Goal: Answer question/provide support

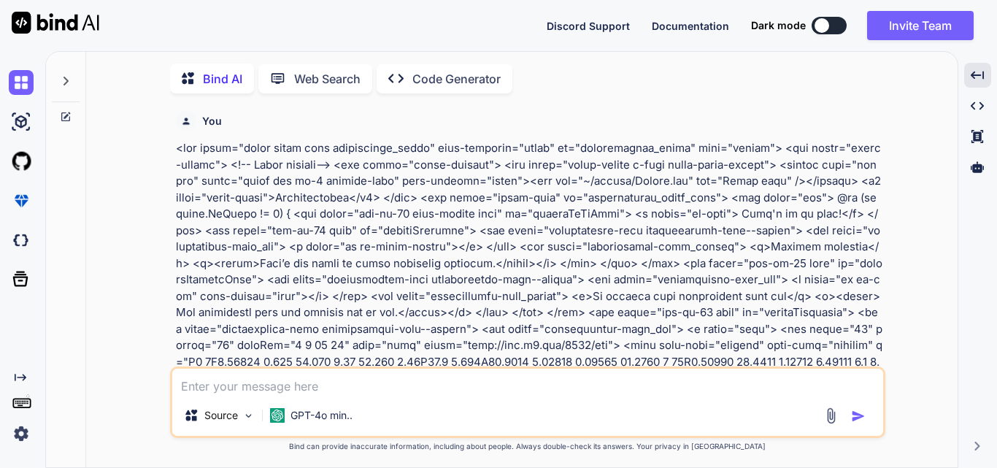
scroll to position [1157, 0]
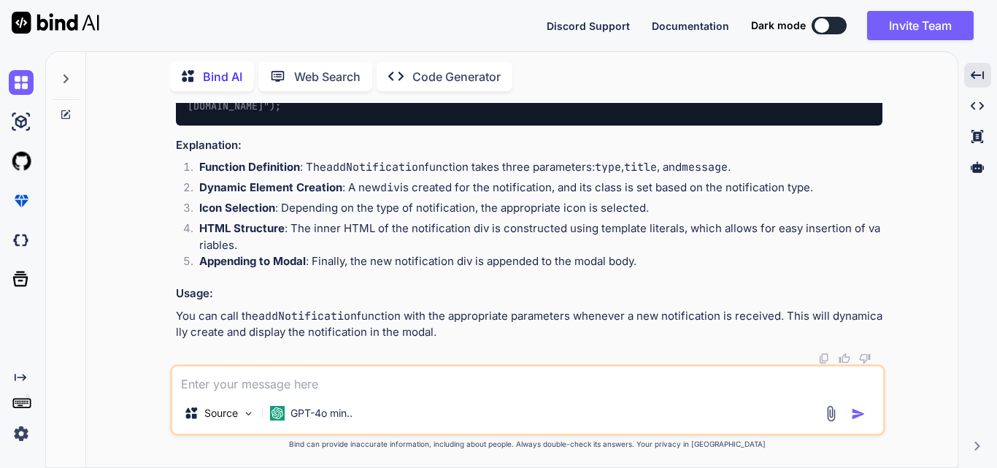
drag, startPoint x: 356, startPoint y: 381, endPoint x: 343, endPoint y: 382, distance: 13.2
click at [351, 382] on textarea at bounding box center [527, 379] width 711 height 26
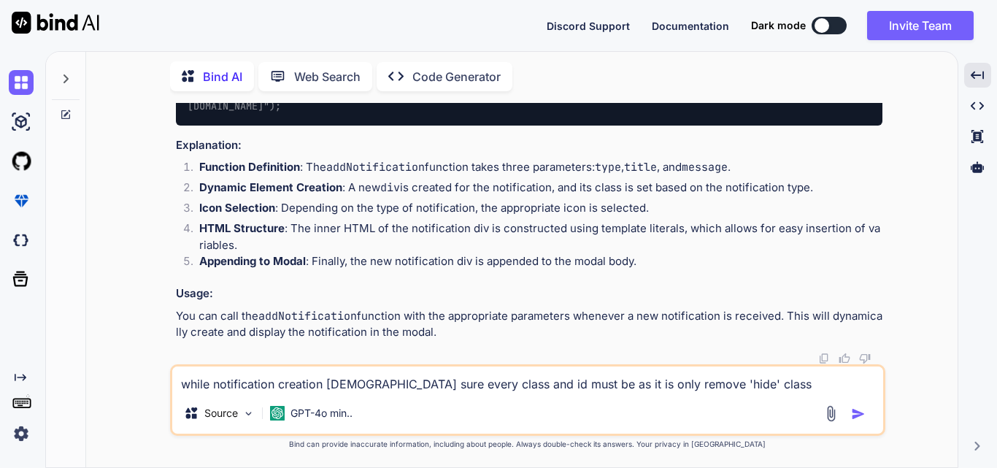
type textarea "while notification creation [DEMOGRAPHIC_DATA] sure every class and id must be …"
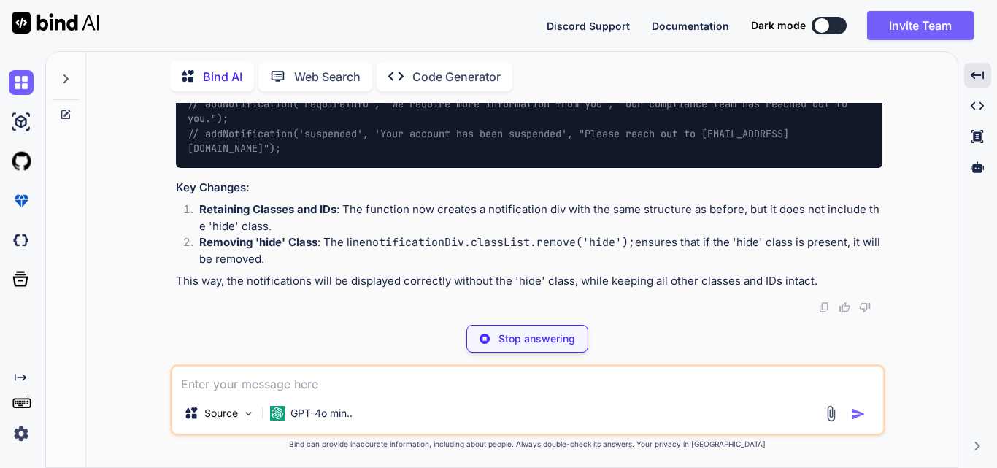
scroll to position [2663, 0]
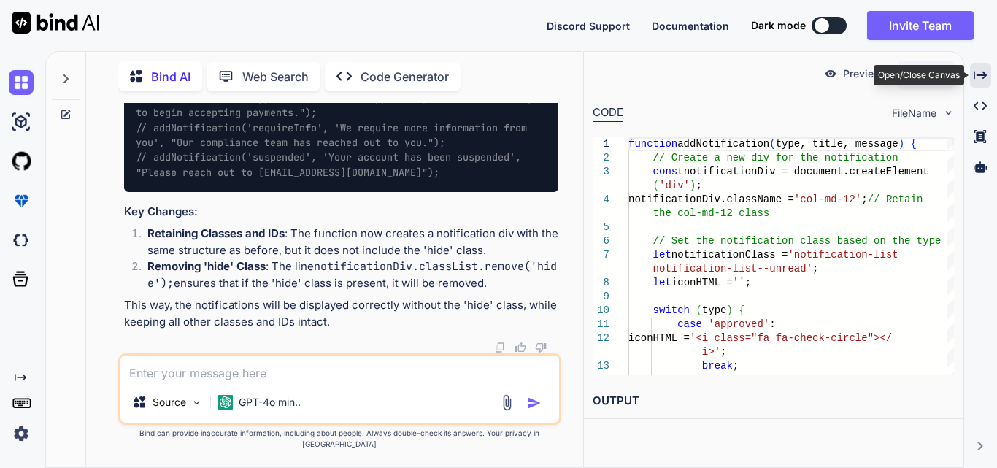
click at [982, 74] on icon "Created with Pixso." at bounding box center [979, 75] width 13 height 13
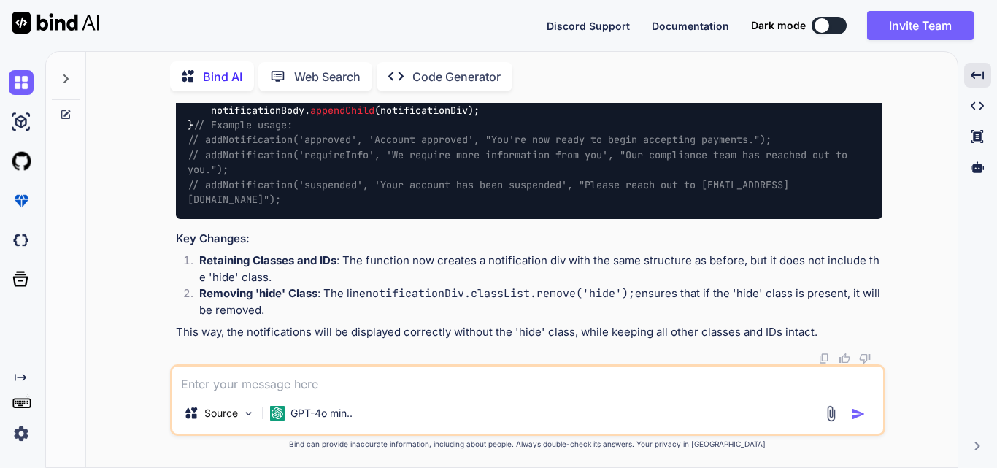
scroll to position [2186, 0]
drag, startPoint x: 212, startPoint y: 141, endPoint x: 280, endPoint y: 270, distance: 146.2
copy code "notificationDiv. innerHTML = ` <div class=" ${notificationClass} "> <div class=…"
click at [209, 377] on textarea at bounding box center [527, 379] width 711 height 26
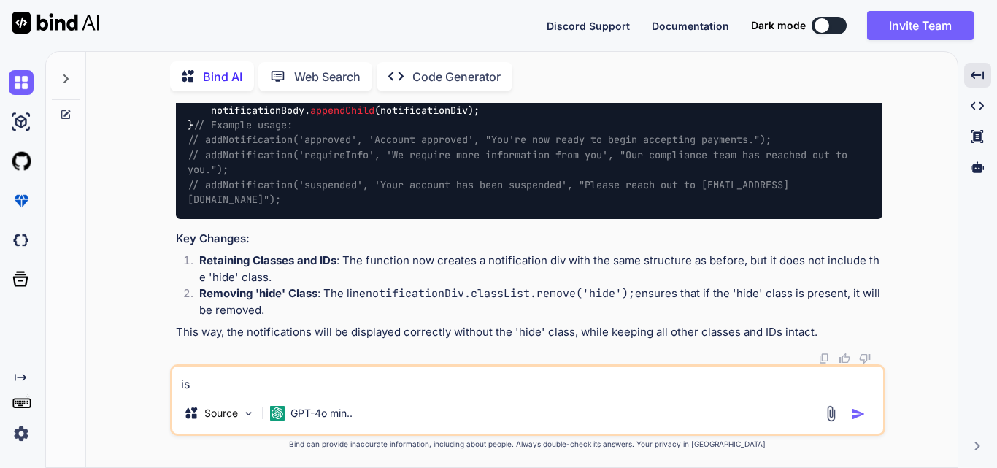
type textarea "i"
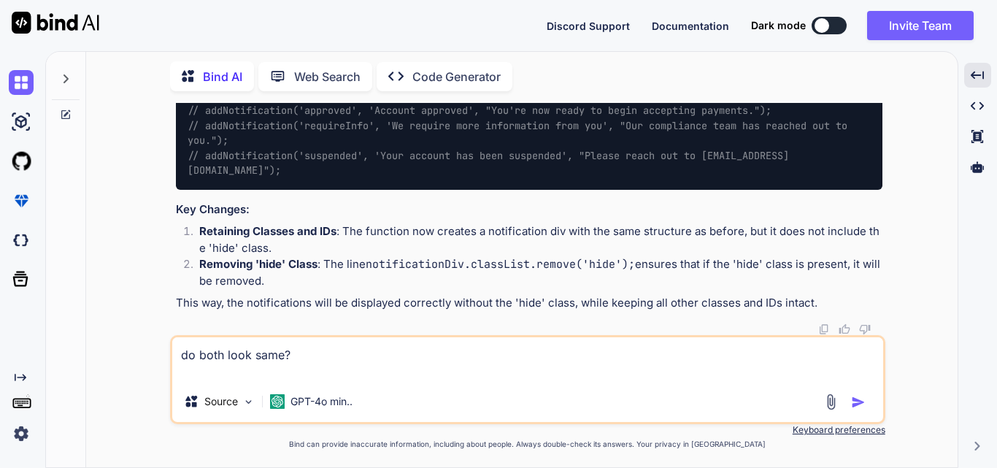
paste textarea "notificationDiv.innerHTML = ` <div class="${notificationClass}"> <div class="no…"
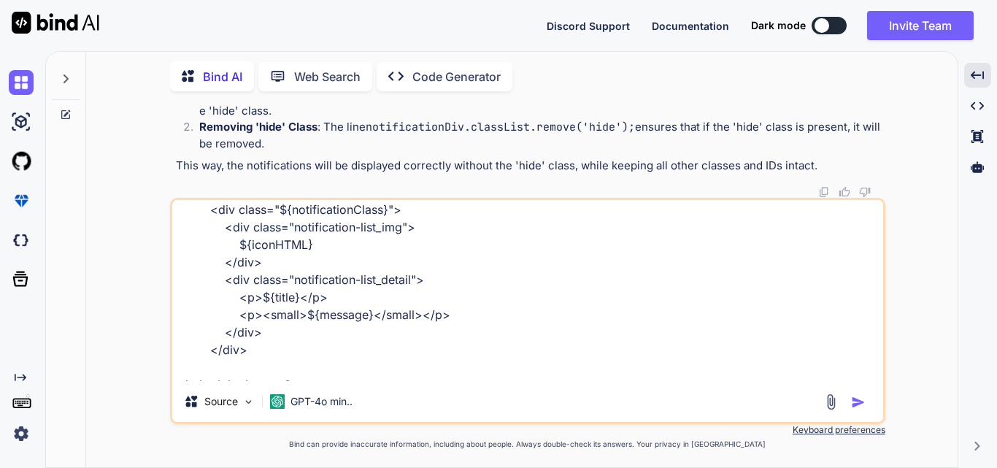
scroll to position [38, 0]
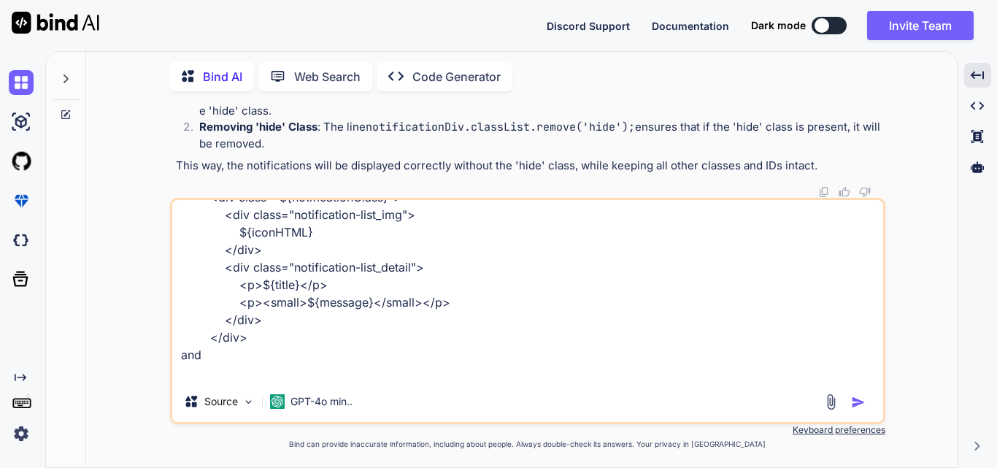
paste textarea "<div class="col-md-12 hide" id="notifyApproved"> <div class="notification-list …"
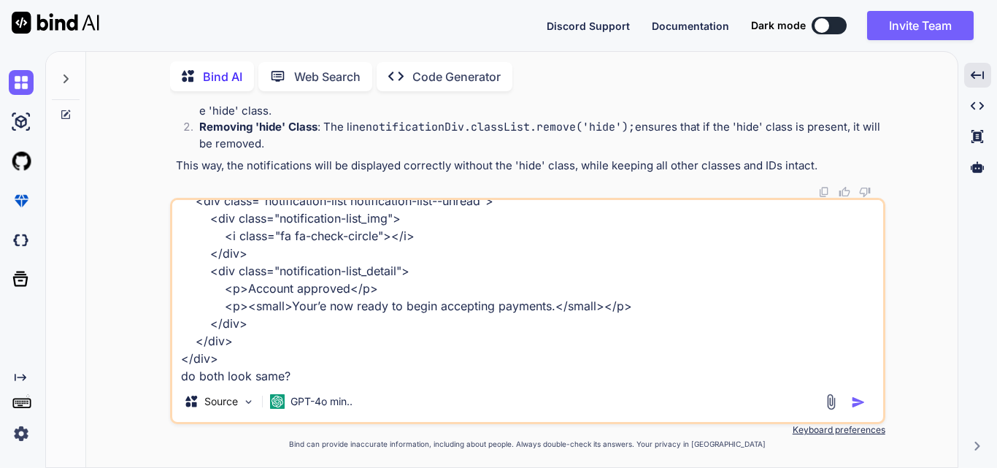
scroll to position [231, 0]
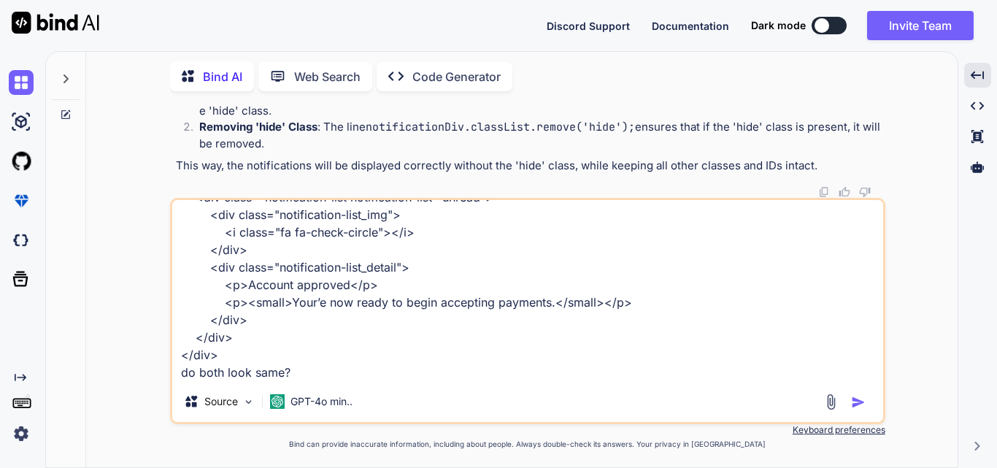
type textarea "notificationDiv.innerHTML = ` <div class="${notificationClass}"> <div class="no…"
click at [860, 405] on img "button" at bounding box center [858, 402] width 15 height 15
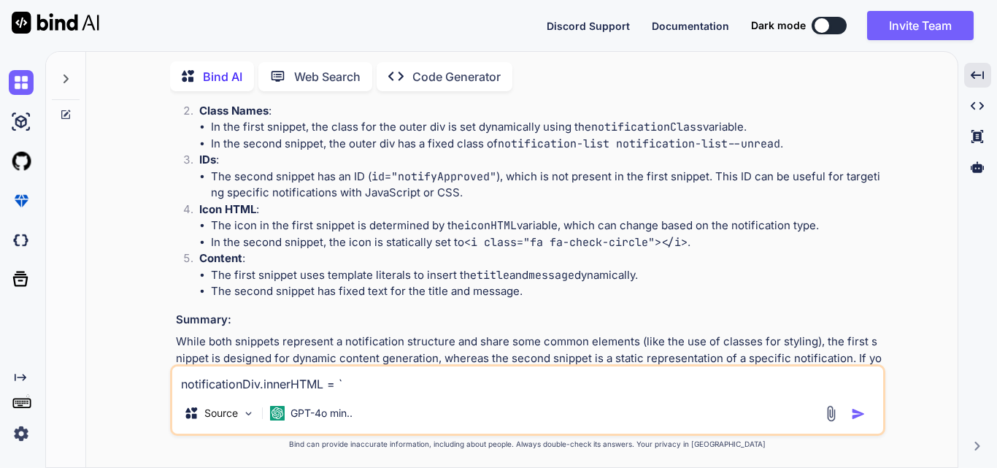
scroll to position [2641, 0]
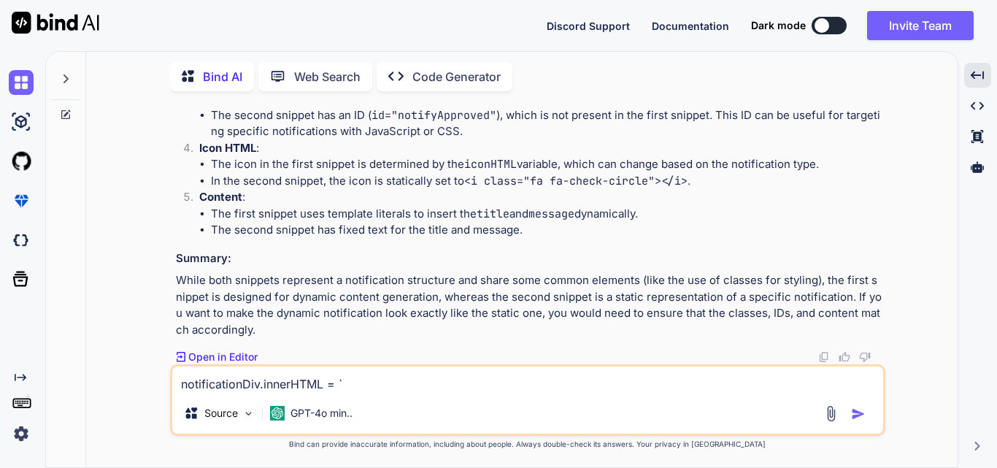
drag, startPoint x: 847, startPoint y: 266, endPoint x: 225, endPoint y: 286, distance: 622.7
copy p "notifyApproved"
click at [258, 379] on textarea "notificationDiv.innerHTML = ` <div class="${notificationClass}"> <div class="no…" at bounding box center [527, 379] width 711 height 26
paste textarea "notifyApproved"
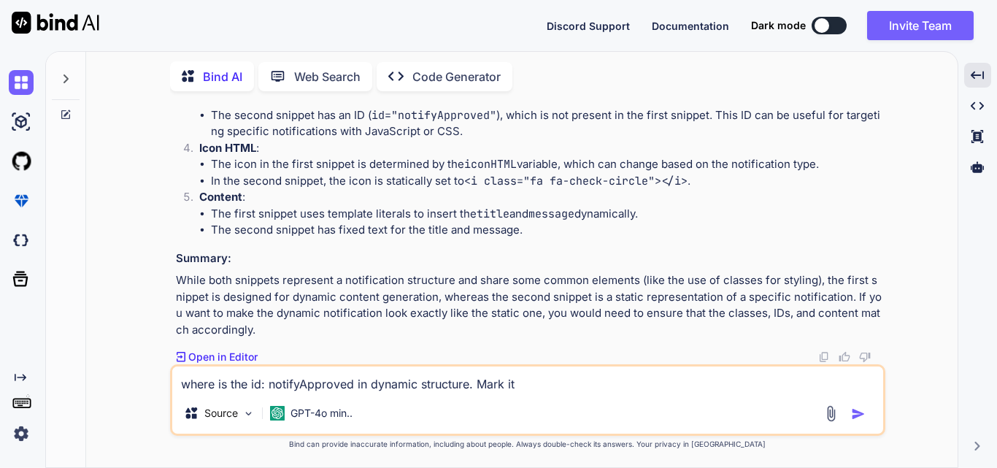
type textarea "where is the id: notifyApproved in dynamic structure. Mark it."
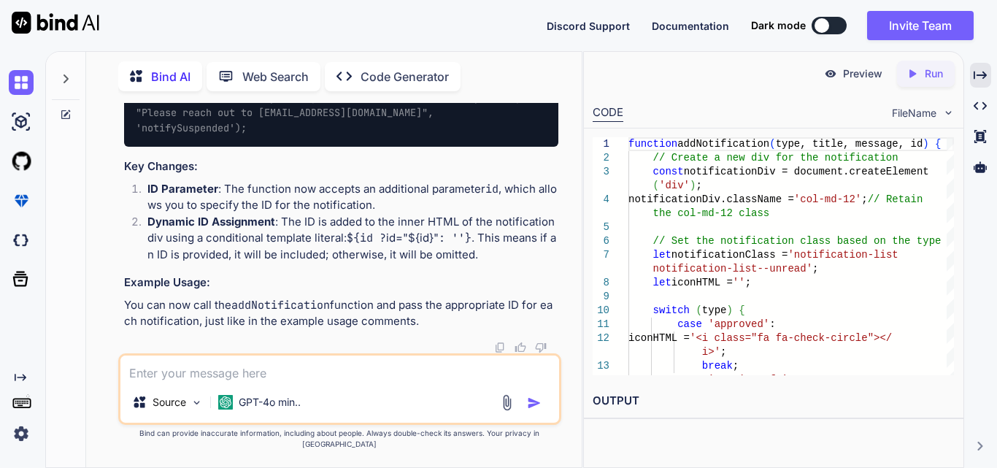
scroll to position [4770, 0]
